Goal: Transaction & Acquisition: Book appointment/travel/reservation

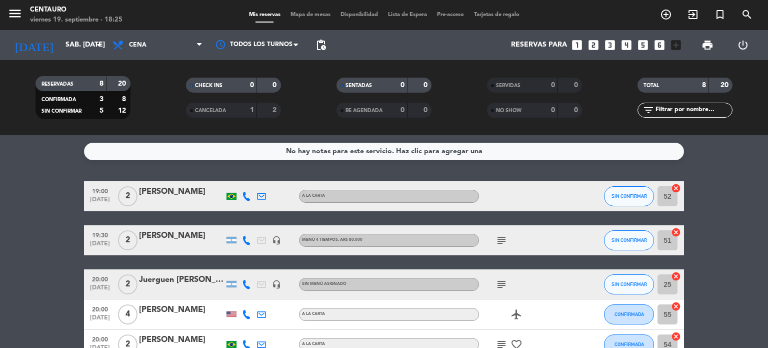
click at [720, 275] on bookings-row "19:00 [DATE] 2 [PERSON_NAME] A [PERSON_NAME] SIN CONFIRMAR 52 cancel 19:30 [DAT…" at bounding box center [384, 329] width 768 height 296
click at [749, 162] on div "No hay notas para este servicio. Haz clic para agregar una 19:00 [DATE] 2 [PERS…" at bounding box center [384, 241] width 768 height 213
click at [746, 210] on bookings-row "19:00 [DATE] 2 [PERSON_NAME] A [PERSON_NAME] SIN CONFIRMAR 52 cancel 19:30 [DAT…" at bounding box center [384, 329] width 768 height 296
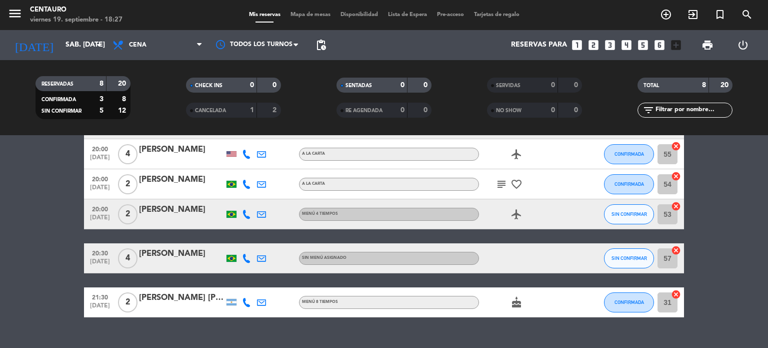
scroll to position [140, 0]
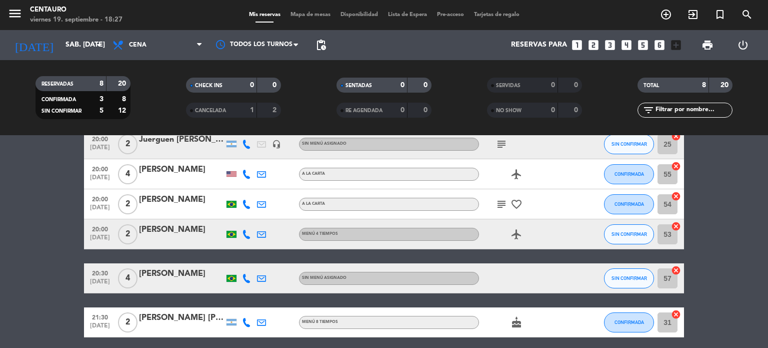
click at [715, 275] on bookings-row "19:00 [DATE] 2 [PERSON_NAME] A [PERSON_NAME] SIN CONFIRMAR 52 cancel 19:30 [DAT…" at bounding box center [384, 189] width 768 height 296
click at [572, 256] on div "19:00 [DATE] 2 [PERSON_NAME] A [PERSON_NAME] SIN CONFIRMAR 52 cancel 19:30 [DAT…" at bounding box center [384, 189] width 600 height 296
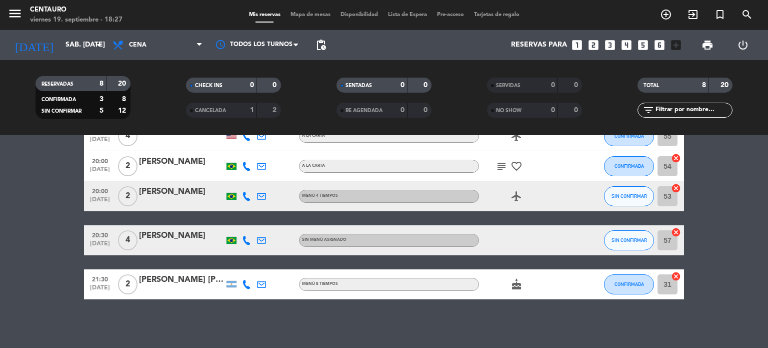
scroll to position [179, 0]
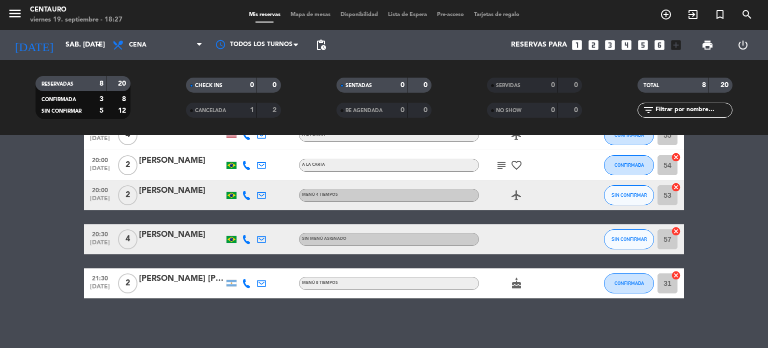
click at [751, 345] on div "No hay notas para este servicio. Haz clic para agregar una 19:00 [DATE] 2 [PERS…" at bounding box center [384, 241] width 768 height 213
click at [704, 322] on div "No hay notas para este servicio. Haz clic para agregar una 19:00 [DATE] 2 [PERS…" at bounding box center [384, 241] width 768 height 213
click at [740, 236] on bookings-row "19:00 [DATE] 2 [PERSON_NAME] A [PERSON_NAME] SIN CONFIRMAR 52 cancel 19:30 [DAT…" at bounding box center [384, 150] width 768 height 296
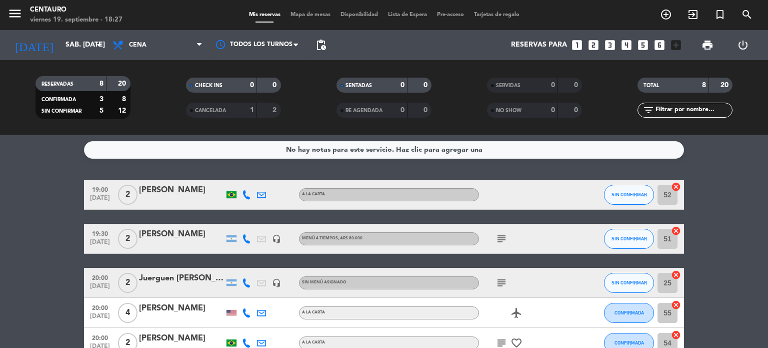
scroll to position [0, 0]
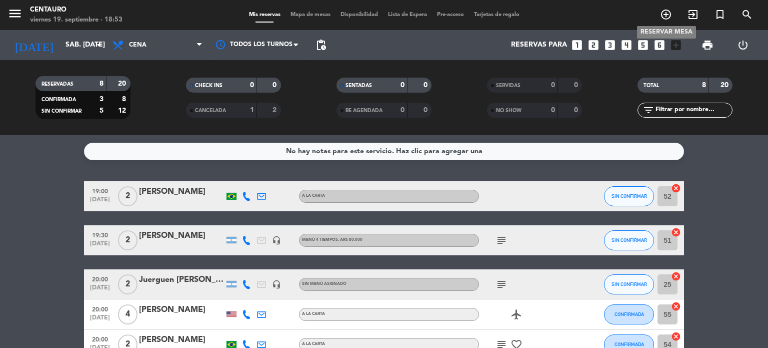
click at [665, 13] on icon "add_circle_outline" at bounding box center [666, 15] width 12 height 12
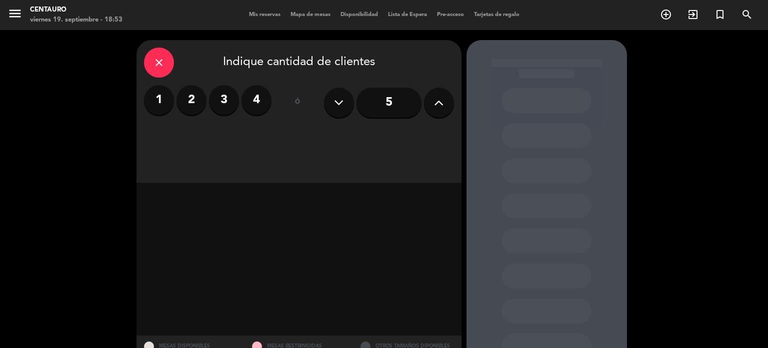
click at [252, 108] on label "4" at bounding box center [257, 100] width 30 height 30
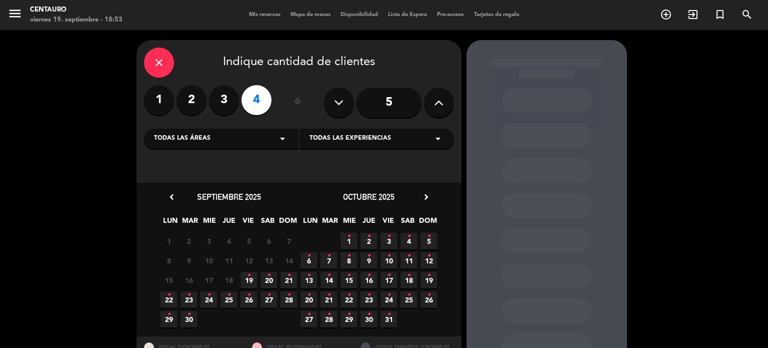
click at [247, 275] on icon "•" at bounding box center [249, 275] width 4 height 16
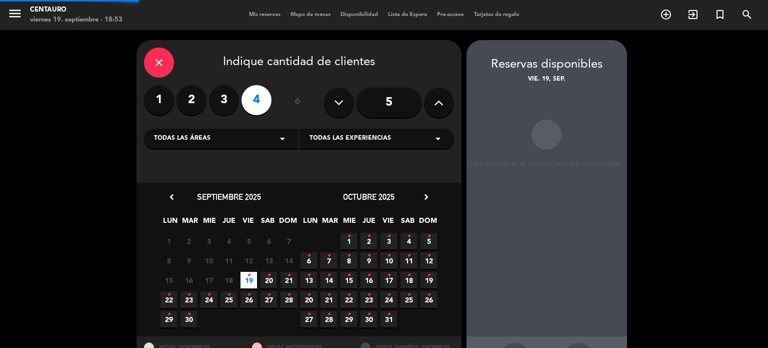
scroll to position [40, 0]
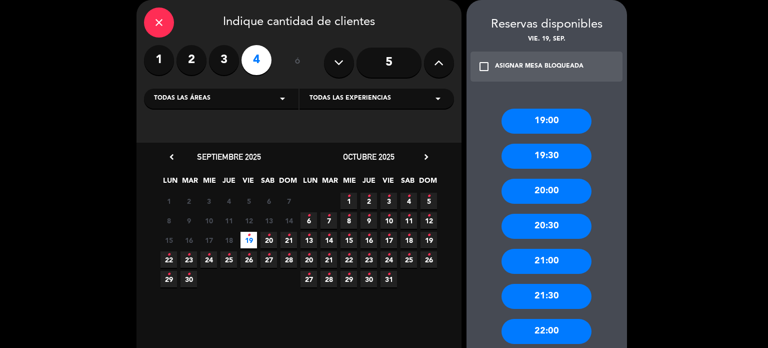
click at [546, 166] on div "19:30" at bounding box center [547, 156] width 90 height 25
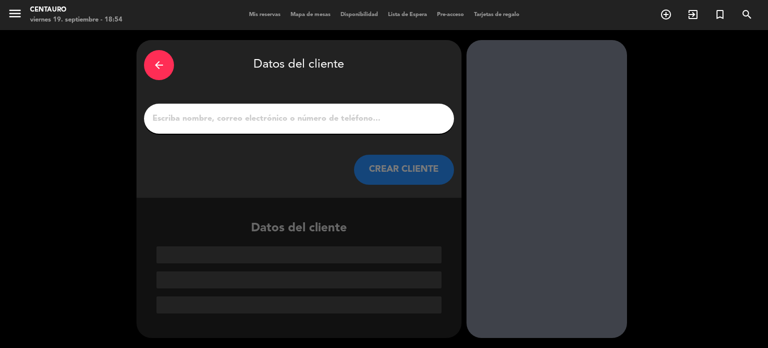
scroll to position [0, 0]
click at [369, 121] on input "1" at bounding box center [299, 119] width 295 height 14
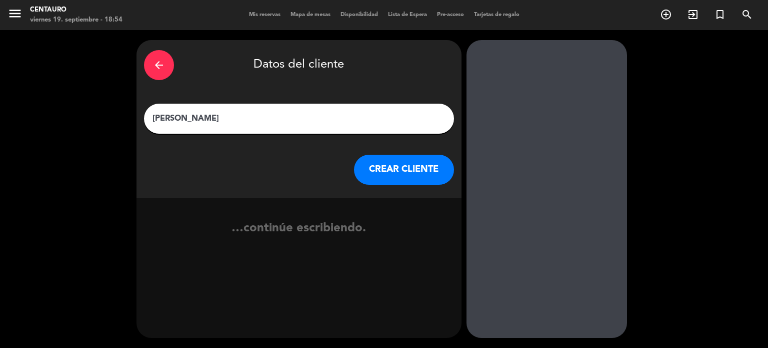
type input "[PERSON_NAME]"
click at [388, 175] on button "CREAR CLIENTE" at bounding box center [404, 170] width 100 height 30
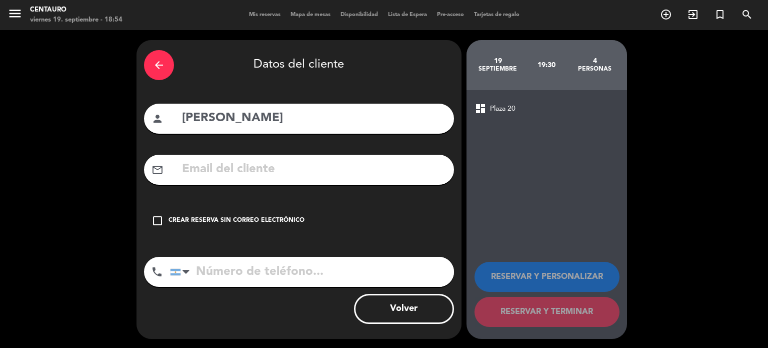
click at [220, 263] on input "tel" at bounding box center [312, 272] width 284 height 30
type input "[PHONE_NUMBER]"
click at [159, 219] on icon "check_box_outline_blank" at bounding box center [158, 221] width 12 height 12
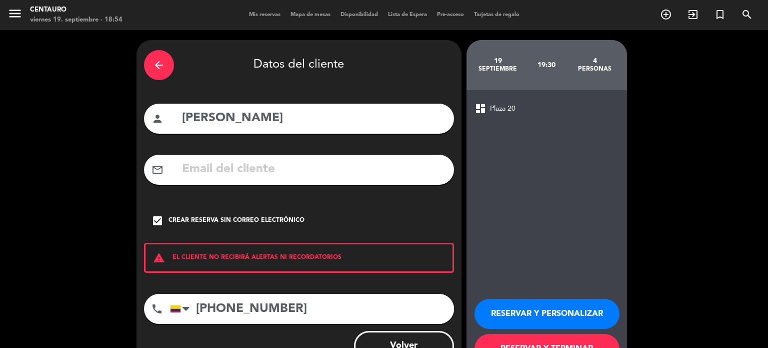
click at [526, 305] on button "RESERVAR Y PERSONALIZAR" at bounding box center [547, 314] width 145 height 30
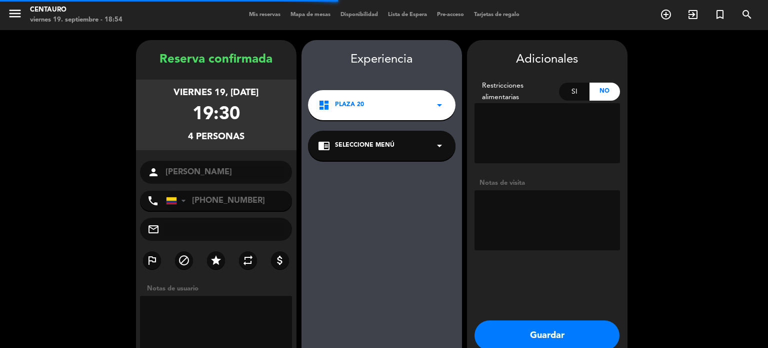
scroll to position [40, 0]
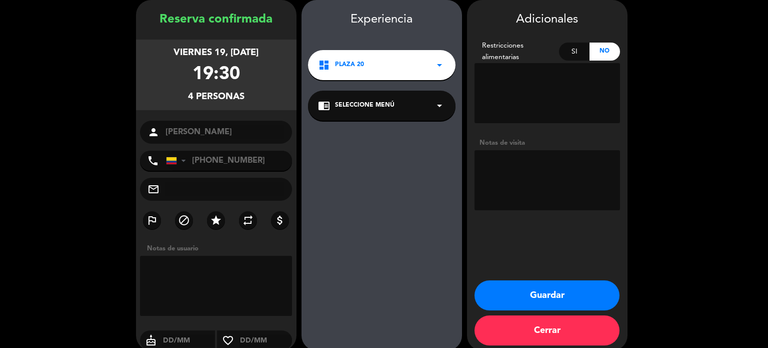
click at [516, 162] on textarea at bounding box center [548, 180] width 146 height 60
type textarea "1 oax"
click at [543, 102] on textarea at bounding box center [548, 93] width 146 height 60
drag, startPoint x: 524, startPoint y: 155, endPoint x: 474, endPoint y: 148, distance: 50.6
click at [474, 148] on div "Adicionales Restricciones alimentarias Si No Notas de visita" at bounding box center [547, 112] width 161 height 204
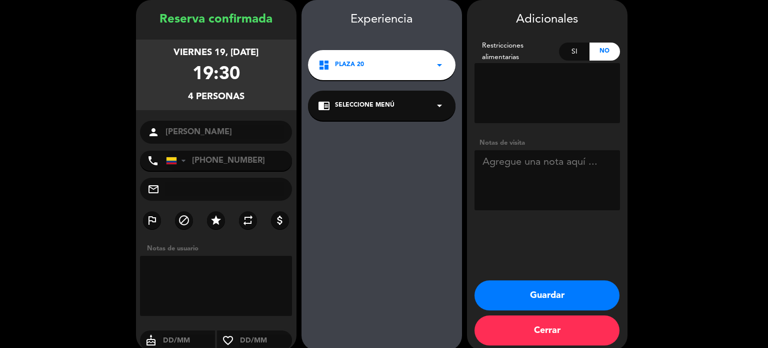
click at [483, 77] on textarea at bounding box center [548, 93] width 146 height 60
click at [575, 47] on div "Si" at bounding box center [574, 52] width 31 height 18
click at [547, 76] on textarea at bounding box center [548, 93] width 146 height 60
type textarea "G"
type textarea "1 Pax Gluten Free"
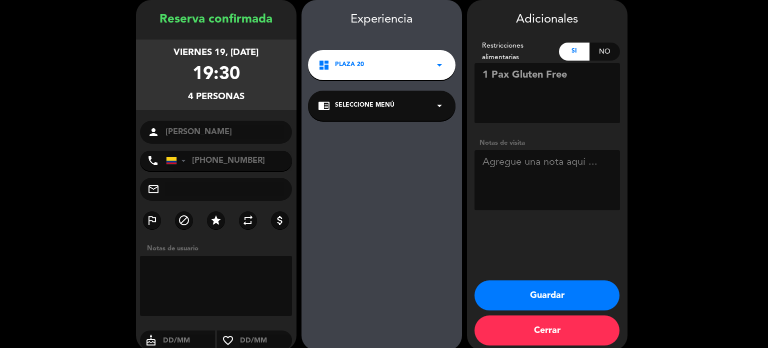
click at [522, 292] on button "Guardar" at bounding box center [547, 295] width 145 height 30
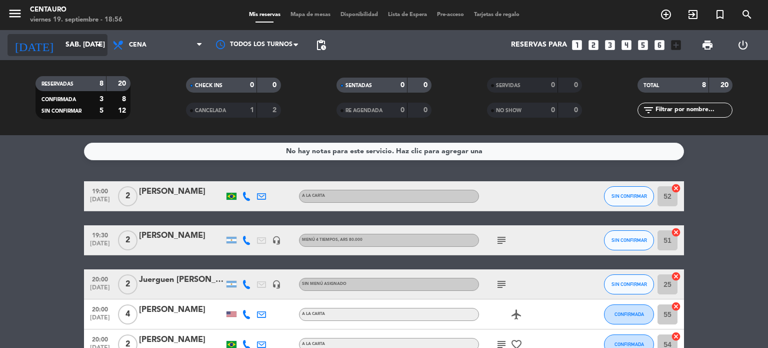
click at [61, 45] on input "sáb. [DATE]" at bounding box center [108, 45] width 95 height 18
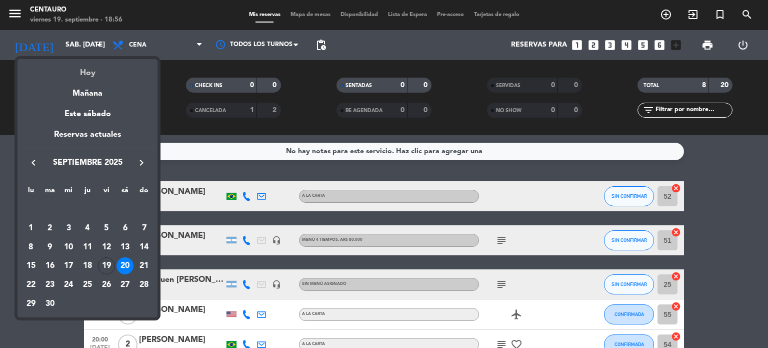
click at [82, 69] on div "Hoy" at bounding box center [88, 69] width 140 height 21
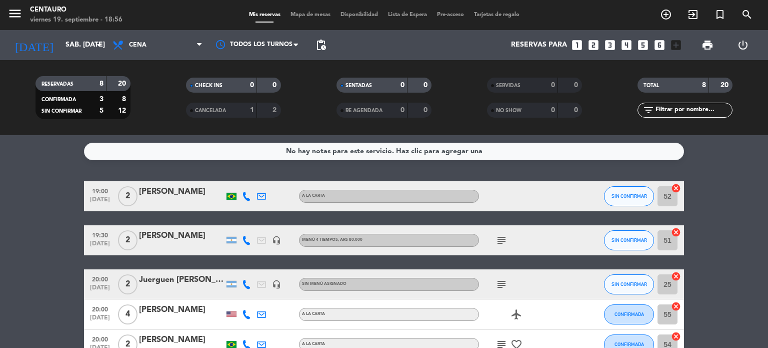
type input "vie. [DATE]"
